Goal: Task Accomplishment & Management: Complete application form

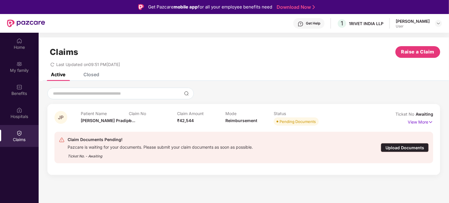
click at [404, 147] on div "Upload Documents" at bounding box center [405, 147] width 48 height 9
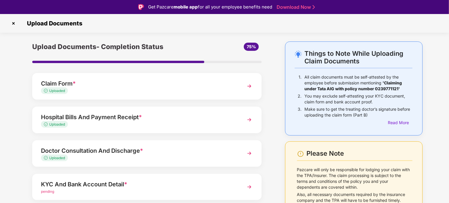
click at [404, 147] on div "Please Note Pazcare will only be responsible for lodging your claim with the TP…" at bounding box center [353, 182] width 137 height 80
click at [123, 188] on div "KYC And Bank Account Detail *" at bounding box center [138, 184] width 194 height 9
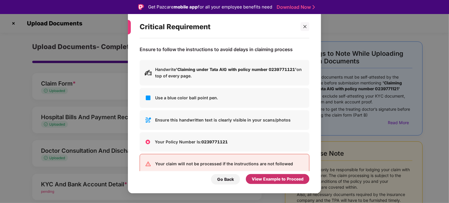
click at [280, 183] on div "View Example to Proceed" at bounding box center [278, 179] width 52 height 6
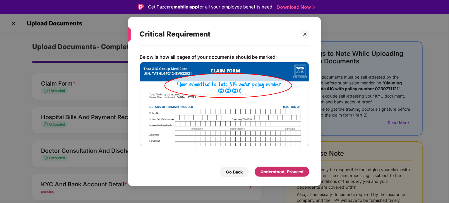
click at [275, 175] on div "Understood, Proceed" at bounding box center [282, 172] width 55 height 10
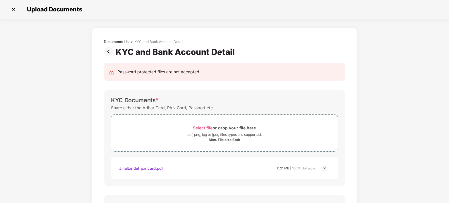
scroll to position [178, 0]
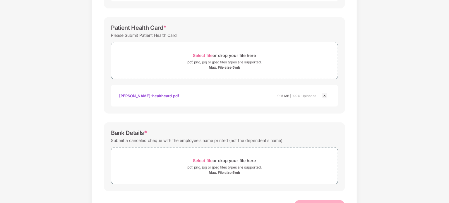
click at [128, 141] on div "Submit a canceled cheque with the employee’s name printed (not the dependent’s …" at bounding box center [197, 141] width 173 height 8
drag, startPoint x: 130, startPoint y: 140, endPoint x: 228, endPoint y: 139, distance: 98.6
click at [228, 139] on div "Submit a canceled cheque with the employee’s name printed (not the dependent’s …" at bounding box center [197, 141] width 173 height 8
copy div "canceled cheque with the employee’s name printed"
click at [242, 133] on div "Bank Details *" at bounding box center [224, 133] width 227 height 7
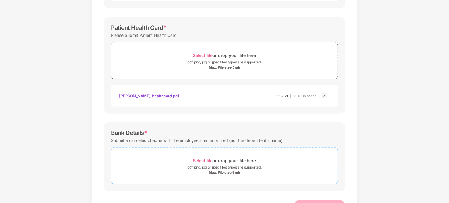
click at [233, 164] on div "Select file or drop your file here" at bounding box center [224, 161] width 63 height 8
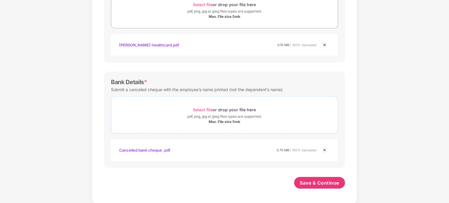
click at [257, 118] on div "pdf, png, jpg or jpeg files types are supported." at bounding box center [224, 117] width 74 height 6
click at [306, 186] on button "Save & Continue" at bounding box center [319, 183] width 51 height 12
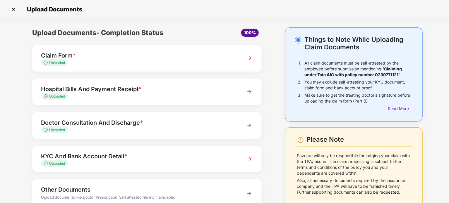
click at [268, 152] on div "Upload Documents- Completion Status 100% Claim Form * Uploaded Hospital Bills A…" at bounding box center [147, 135] width 259 height 217
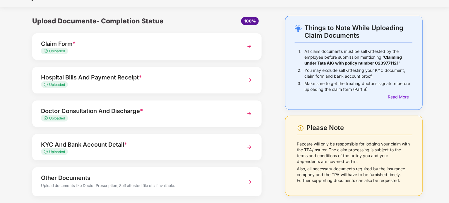
scroll to position [41, 0]
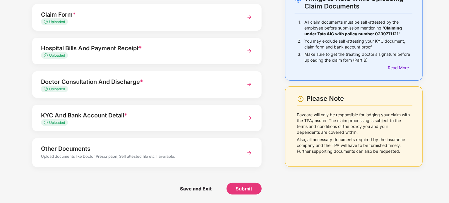
click at [293, 174] on div "Things to Note While Uploading Claim Documents 1. All claim documents must be s…" at bounding box center [353, 95] width 155 height 217
click at [253, 191] on button "Submit" at bounding box center [243, 189] width 35 height 12
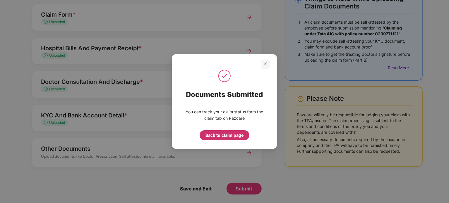
click at [234, 137] on div "Back to claim page" at bounding box center [224, 135] width 38 height 6
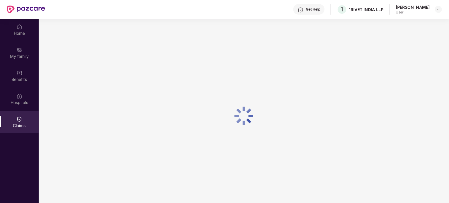
scroll to position [0, 0]
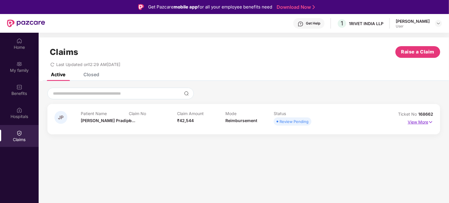
click at [422, 120] on p "View More" at bounding box center [420, 122] width 25 height 8
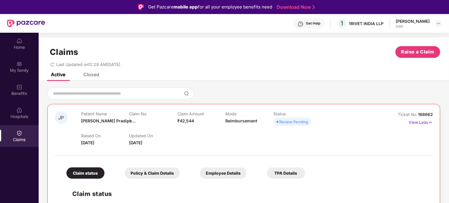
click at [345, 74] on div "Active Closed" at bounding box center [244, 77] width 410 height 8
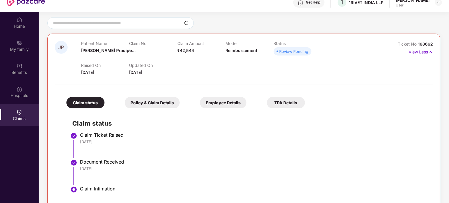
scroll to position [33, 0]
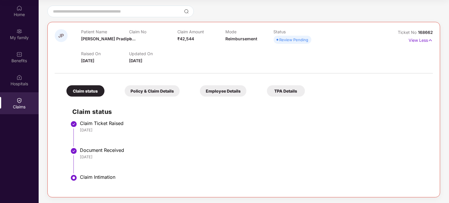
click at [150, 94] on div "Policy & Claim Details" at bounding box center [152, 90] width 55 height 11
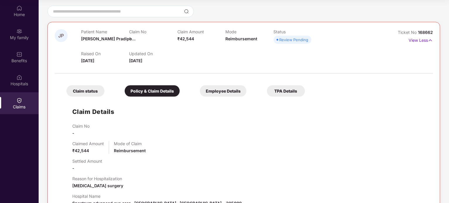
click at [167, 137] on div "Claim No - Claimed Amount ₹42,544 Mode of Claim Reimbursement Settled Amount - …" at bounding box center [249, 196] width 355 height 145
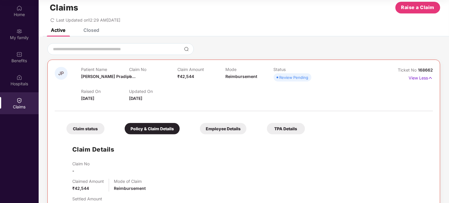
scroll to position [11, 0]
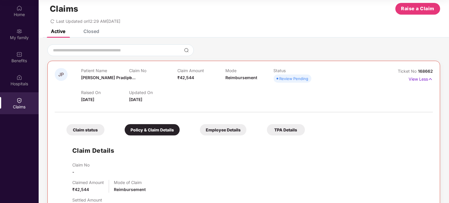
click at [213, 126] on div "Employee Details" at bounding box center [223, 129] width 47 height 11
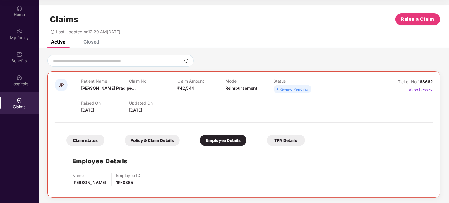
scroll to position [0, 0]
click at [280, 144] on div "TPA Details" at bounding box center [286, 140] width 38 height 11
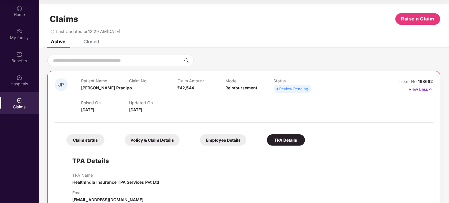
click at [234, 170] on div "TPA Details TPA Name HealthIndia Insurance TPA Services Pvt Ltd Email [EMAIL_AD…" at bounding box center [244, 176] width 366 height 54
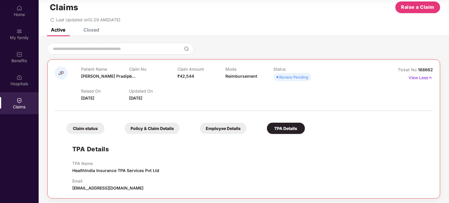
scroll to position [13, 0]
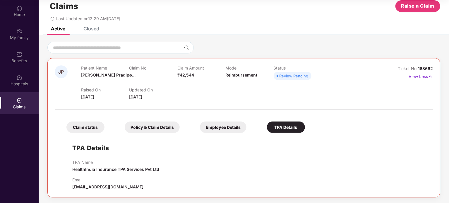
click at [92, 31] on div "Closed" at bounding box center [91, 29] width 16 height 6
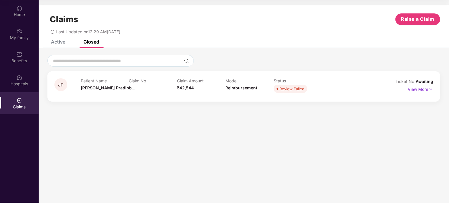
scroll to position [0, 0]
click at [430, 88] on img at bounding box center [430, 89] width 5 height 6
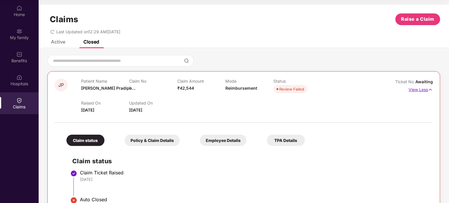
click at [430, 88] on img at bounding box center [430, 90] width 5 height 6
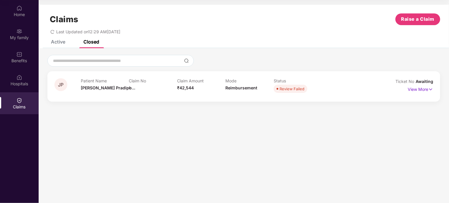
click at [56, 40] on div "Active" at bounding box center [58, 42] width 14 height 6
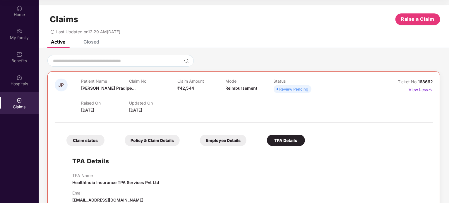
click at [42, 123] on div "JP Patient Name [PERSON_NAME]... Claim No - Claim Amount ₹42,544 Mode Reimburse…" at bounding box center [244, 133] width 410 height 156
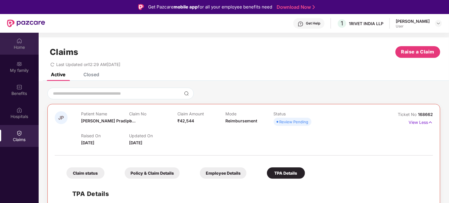
click at [20, 37] on div at bounding box center [19, 40] width 6 height 6
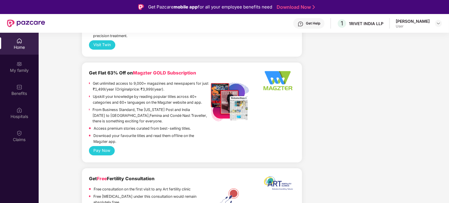
scroll to position [1100, 0]
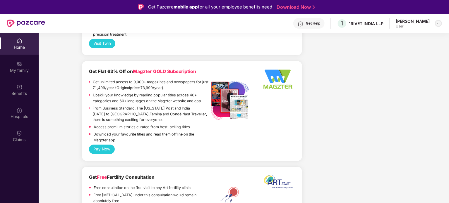
click at [438, 23] on img at bounding box center [438, 23] width 5 height 5
drag, startPoint x: 411, startPoint y: 77, endPoint x: 445, endPoint y: 84, distance: 34.6
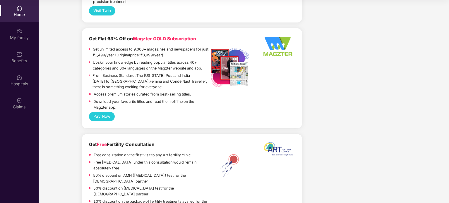
scroll to position [0, 0]
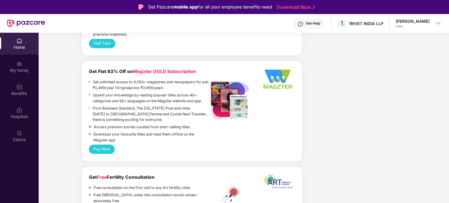
click at [21, 46] on div "Home" at bounding box center [19, 47] width 39 height 6
click at [25, 69] on div "My family" at bounding box center [19, 71] width 39 height 6
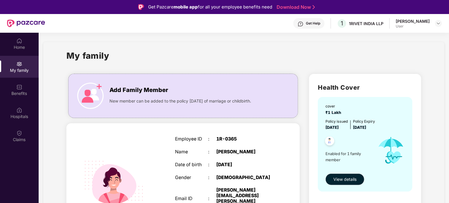
click at [382, 68] on div "My family" at bounding box center [243, 59] width 355 height 20
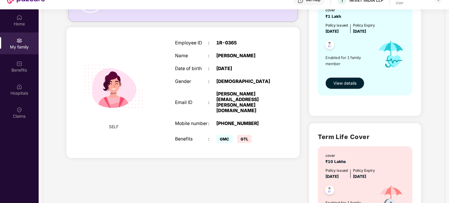
scroll to position [51, 0]
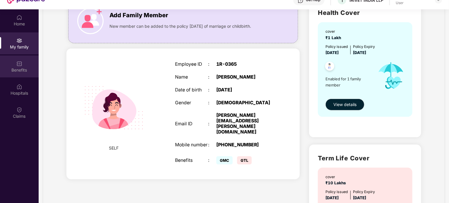
click at [26, 72] on div "Benefits" at bounding box center [19, 70] width 39 height 6
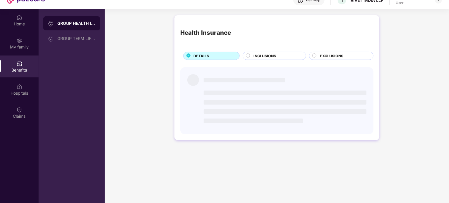
scroll to position [0, 0]
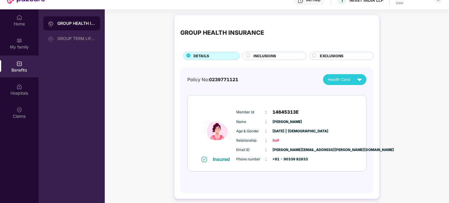
click at [272, 56] on span "INCLUSIONS" at bounding box center [264, 56] width 23 height 6
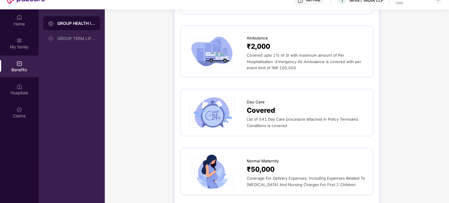
scroll to position [503, 0]
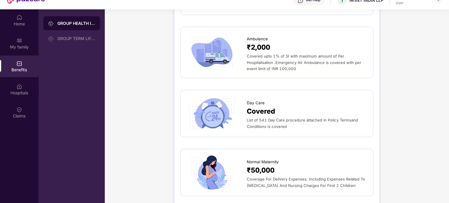
click at [281, 123] on span "List of 541 Day Care procedure attached in Policy Termsand Conditions is covered" at bounding box center [302, 123] width 111 height 11
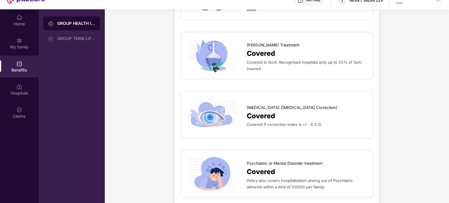
scroll to position [866, 0]
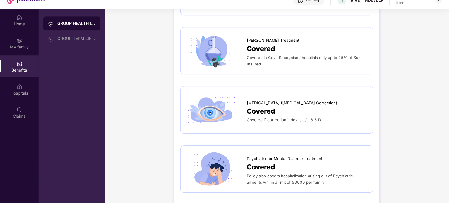
click at [301, 100] on span "[MEDICAL_DATA] ([MEDICAL_DATA] Correction)" at bounding box center [292, 103] width 90 height 6
click at [267, 110] on span "Covered" at bounding box center [261, 111] width 28 height 11
click at [372, 106] on div "[MEDICAL_DATA] ([MEDICAL_DATA] Correction) Covered Covered if correction index …" at bounding box center [276, 109] width 193 height 47
click at [19, 28] on div "Home" at bounding box center [19, 20] width 39 height 22
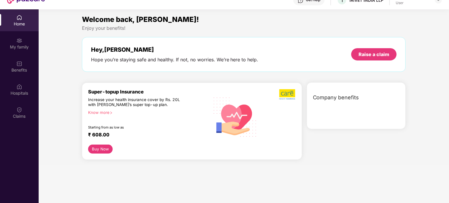
scroll to position [0, 0]
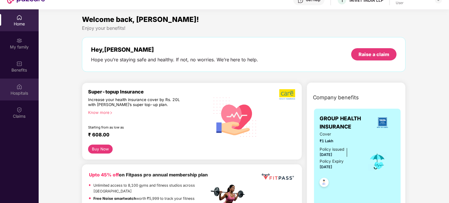
click at [23, 85] on div "Hospitals" at bounding box center [19, 90] width 39 height 22
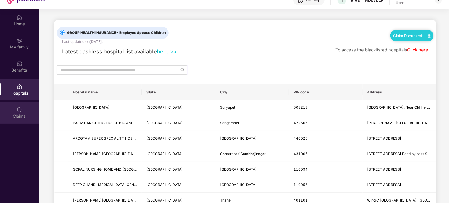
click at [16, 114] on div "Claims" at bounding box center [19, 117] width 39 height 6
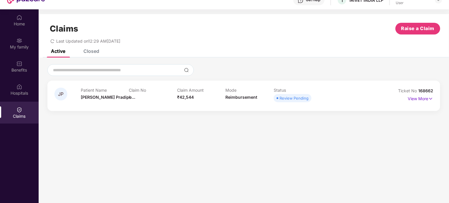
click at [115, 133] on section "Claims Raise a Claim Last Updated on 12:29 AM[DATE] Active Closed JP Patient Na…" at bounding box center [244, 110] width 410 height 203
